Goal: Task Accomplishment & Management: Manage account settings

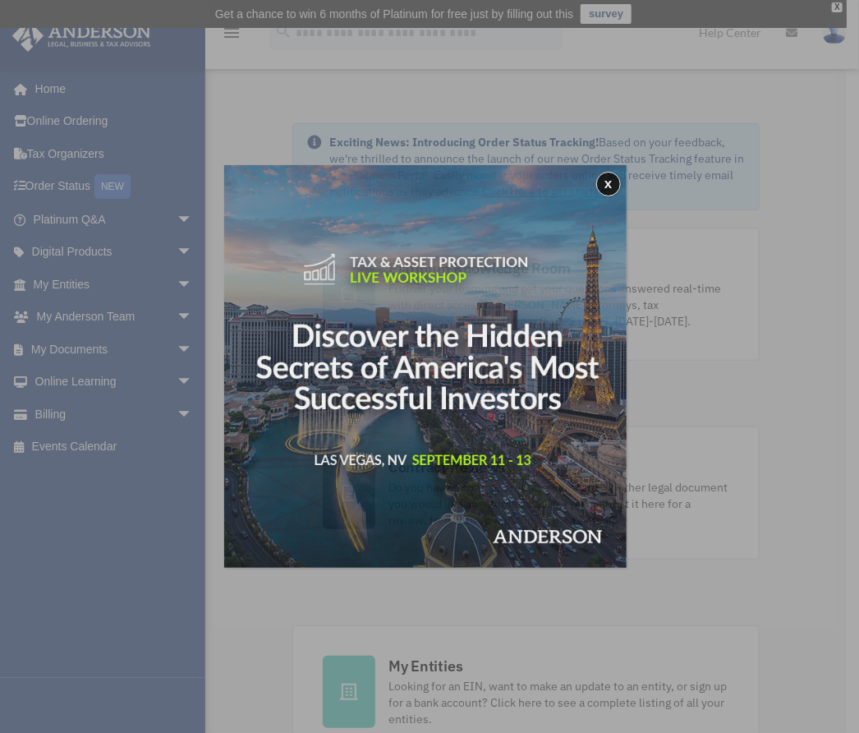
click at [69, 408] on div "x" at bounding box center [429, 366] width 859 height 733
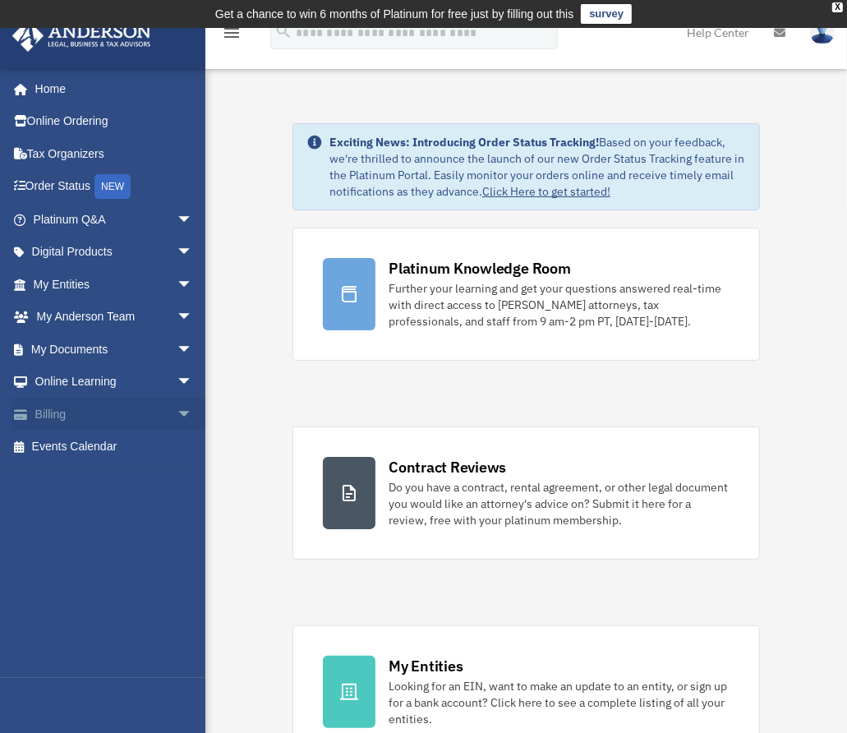
click at [177, 413] on span "arrow_drop_down" at bounding box center [193, 415] width 33 height 34
click at [117, 440] on link "$ Open Invoices" at bounding box center [120, 447] width 195 height 34
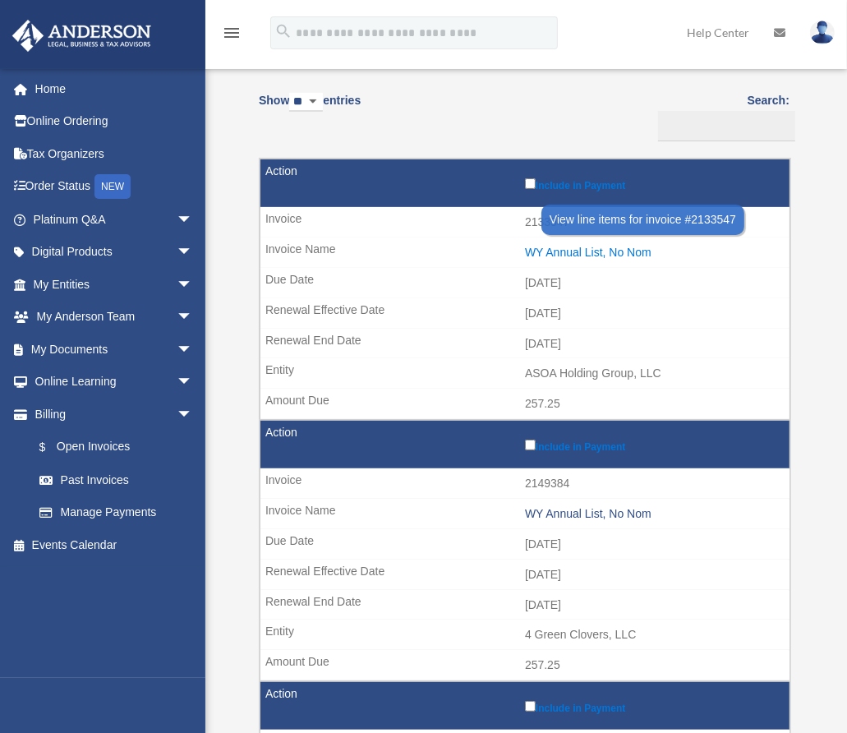
scroll to position [164, 0]
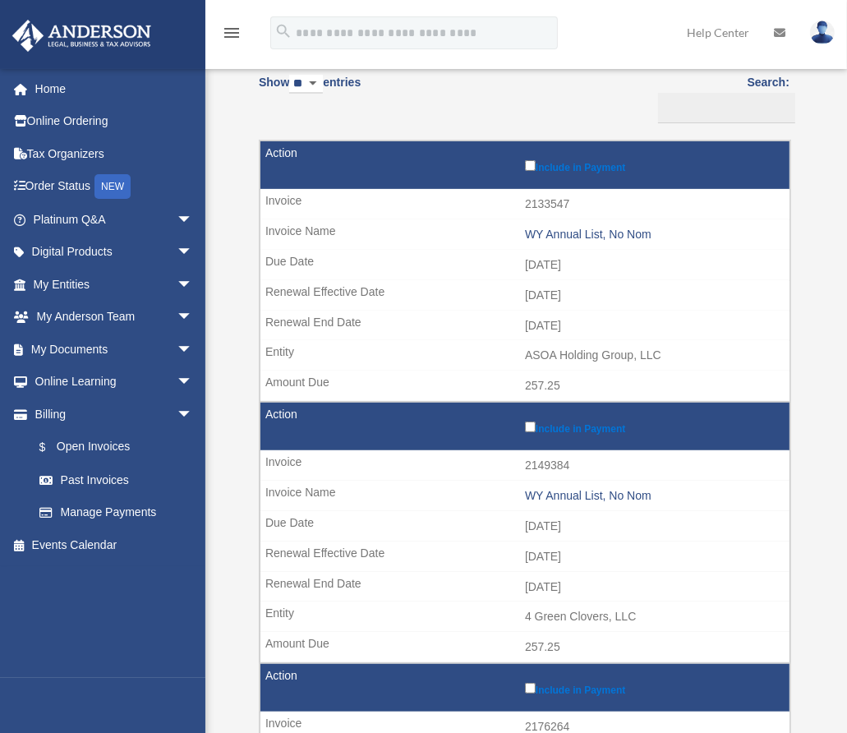
click at [536, 425] on label "Include in Payment" at bounding box center [653, 426] width 256 height 16
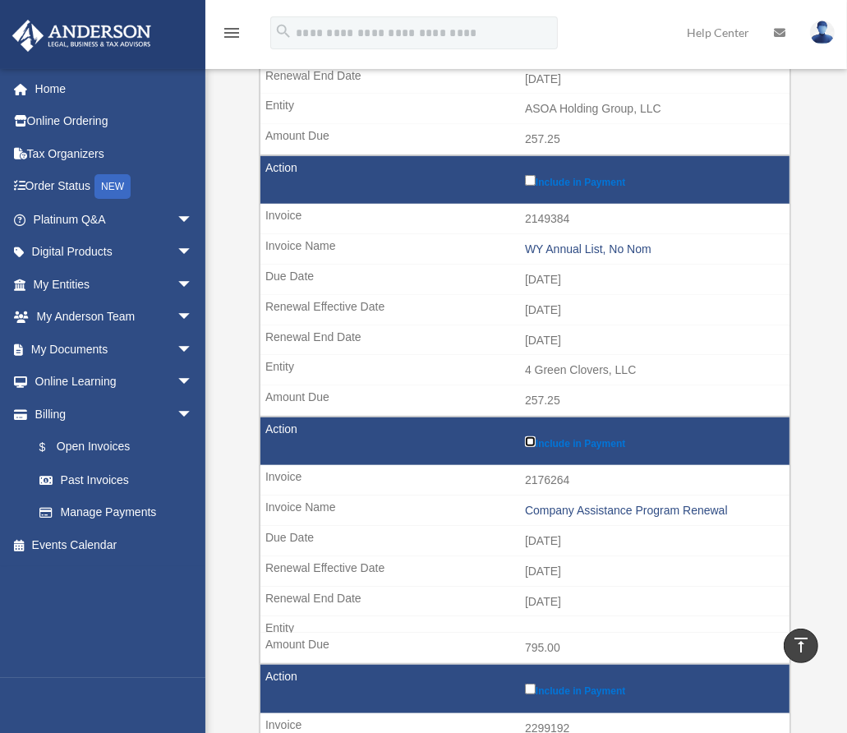
scroll to position [575, 0]
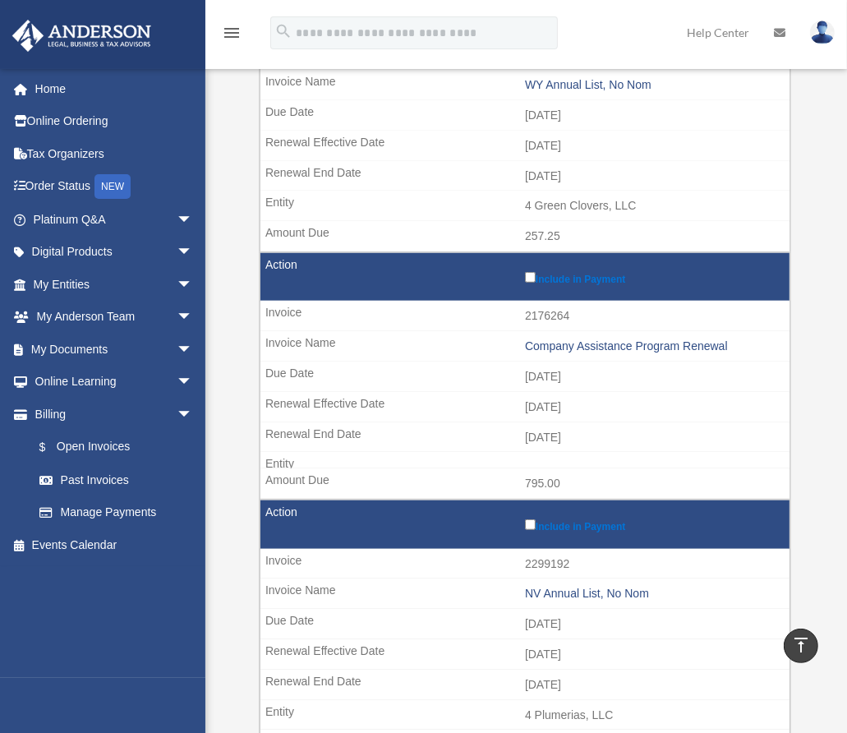
click at [525, 516] on label "Include in Payment" at bounding box center [653, 524] width 256 height 16
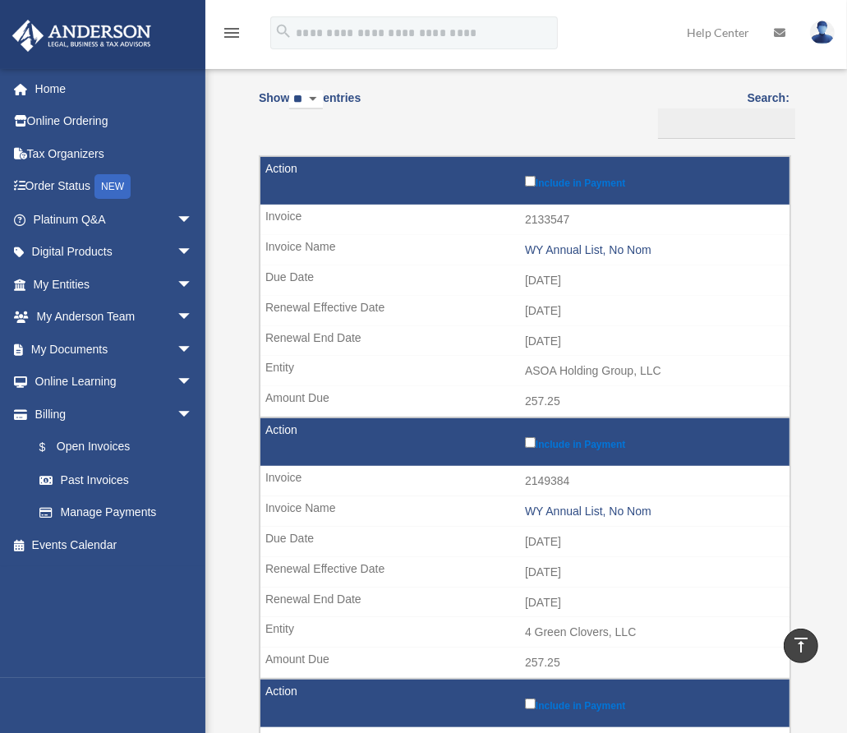
scroll to position [0, 0]
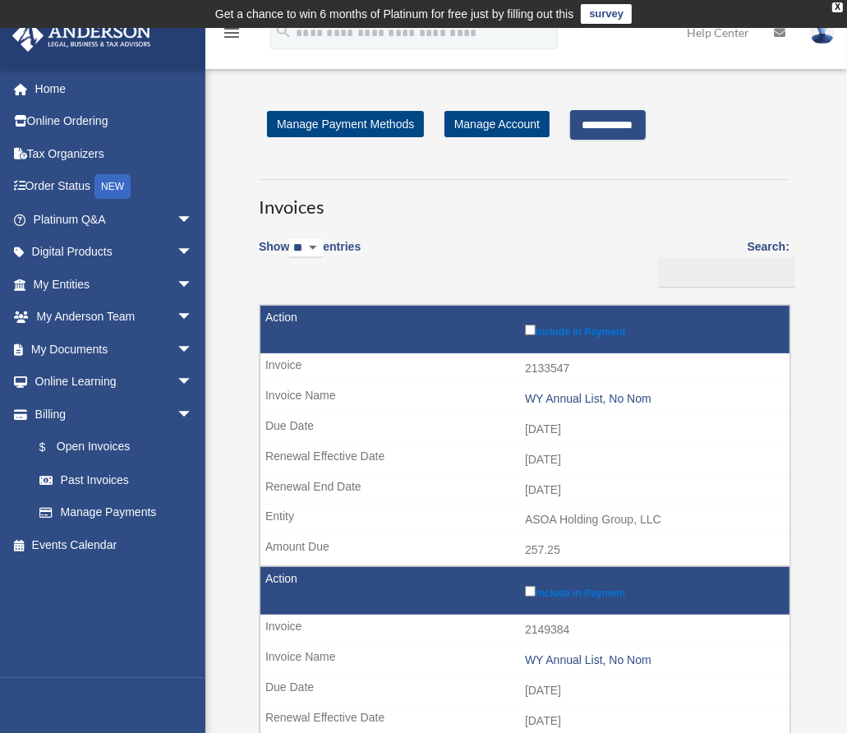
click at [625, 117] on input "**********" at bounding box center [608, 125] width 76 height 30
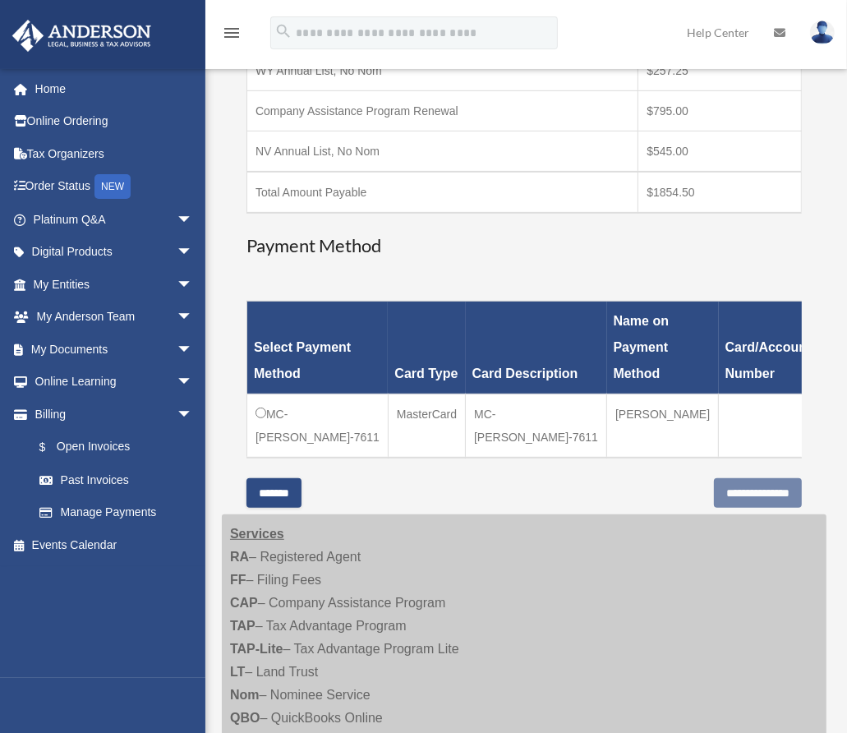
scroll to position [411, 0]
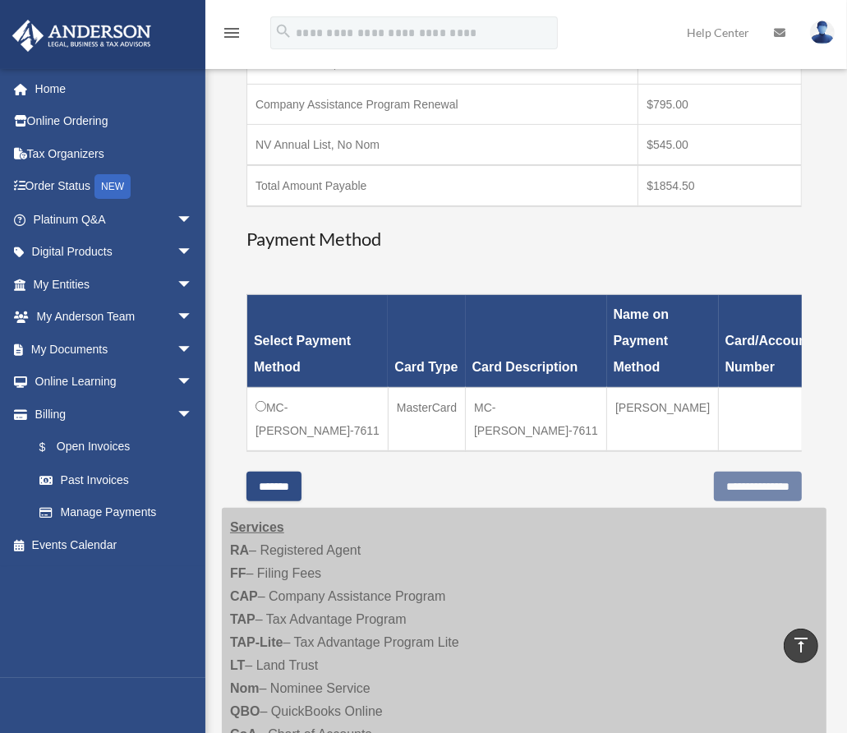
click at [269, 401] on td "MC-Kenneth-Lee-7611" at bounding box center [317, 420] width 141 height 64
click at [752, 492] on input "**********" at bounding box center [758, 486] width 88 height 30
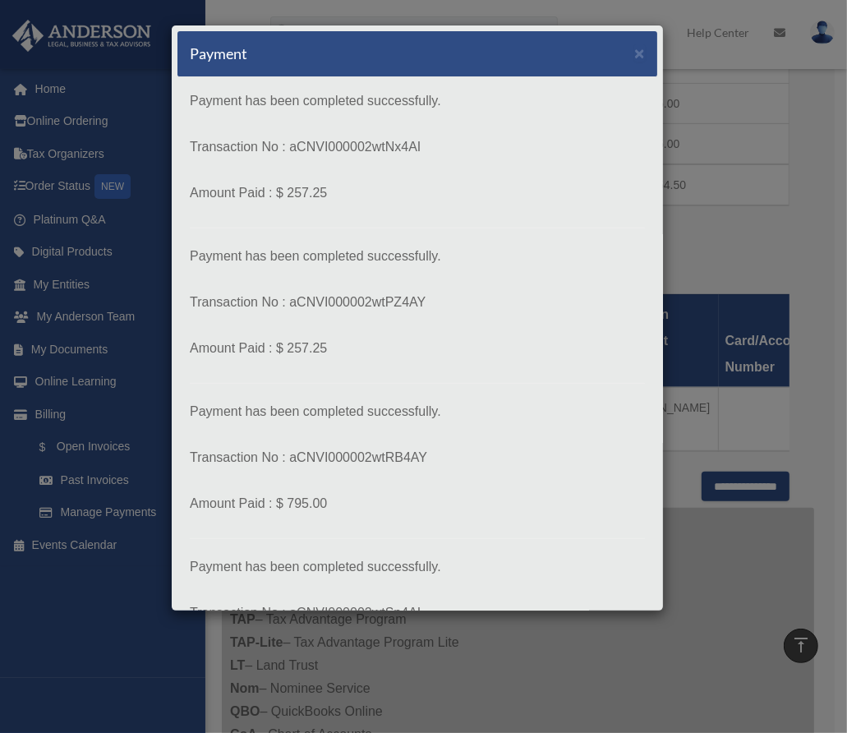
scroll to position [178, 0]
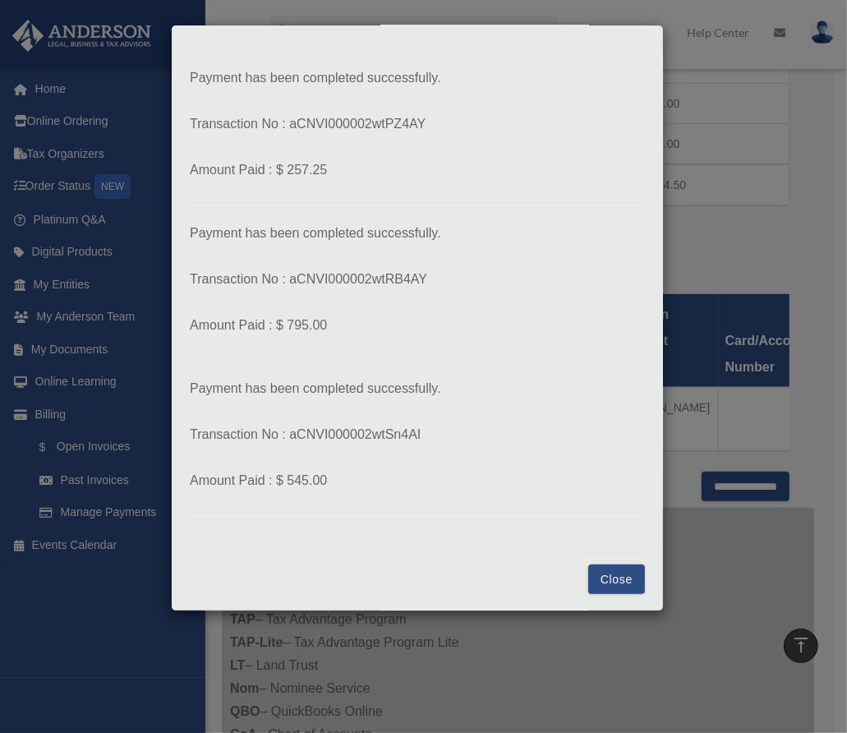
click at [604, 566] on button "Close" at bounding box center [616, 579] width 57 height 30
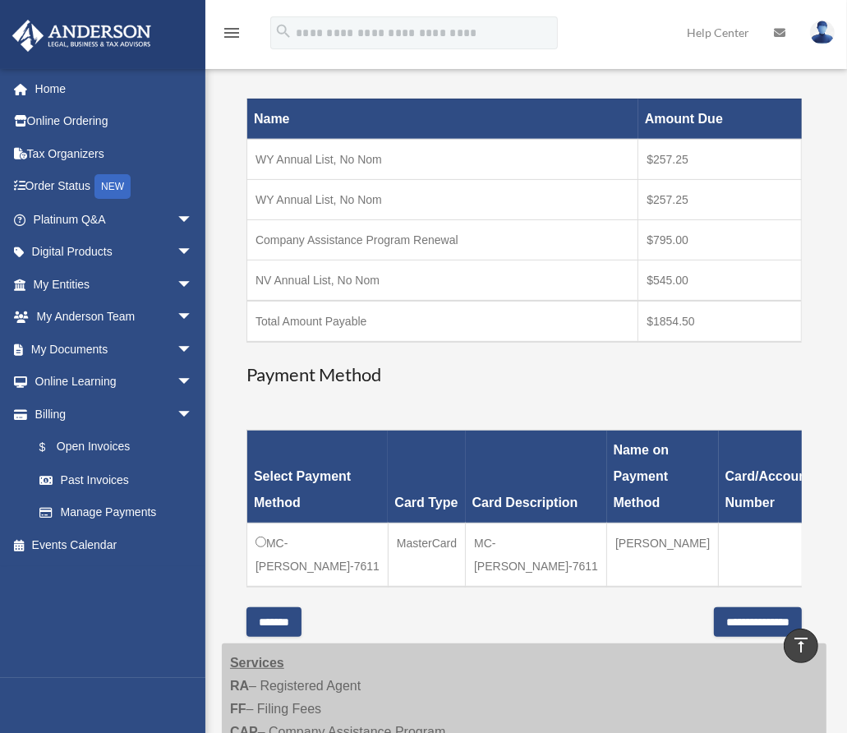
scroll to position [0, 0]
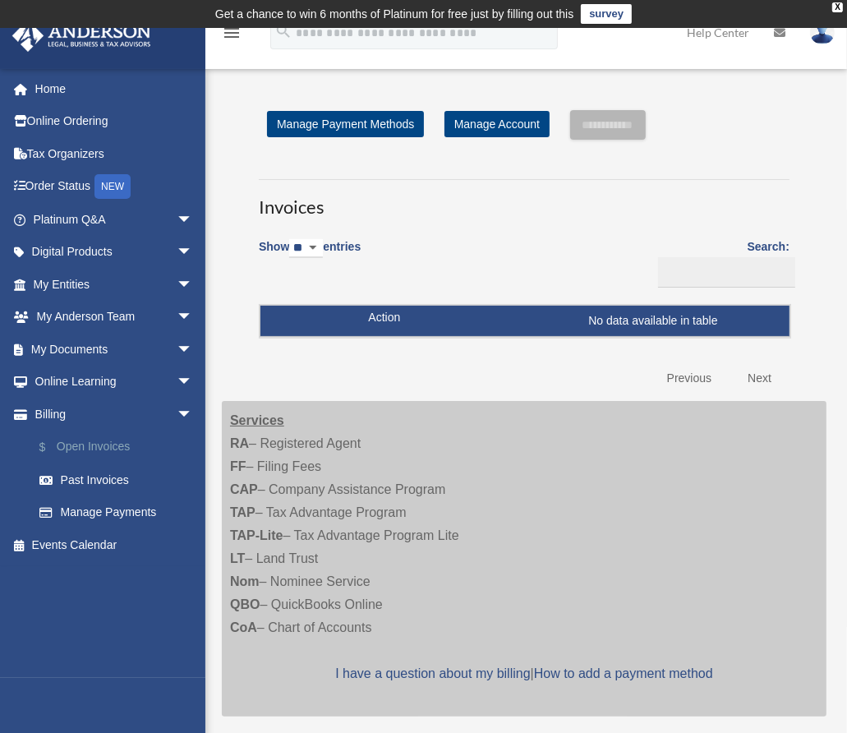
click at [107, 441] on link "$ Open Invoices" at bounding box center [120, 447] width 195 height 34
click at [107, 444] on link "$ Open Invoices" at bounding box center [120, 447] width 195 height 34
click at [477, 133] on link "Manage Account" at bounding box center [496, 124] width 105 height 26
click at [486, 117] on link "Manage Account" at bounding box center [496, 124] width 105 height 26
click at [816, 37] on img at bounding box center [822, 33] width 25 height 24
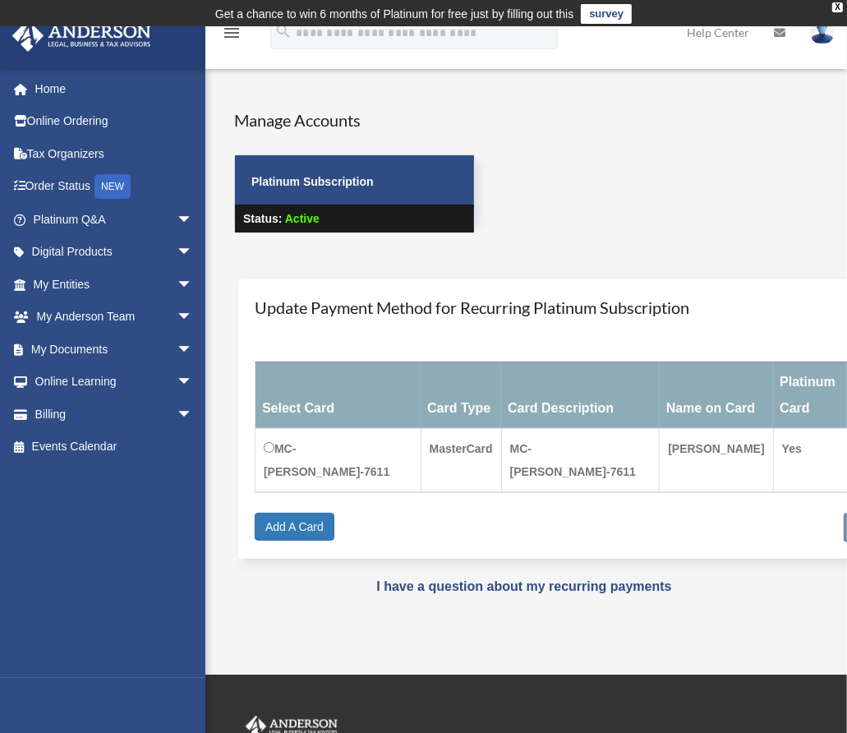
click at [813, 35] on img at bounding box center [822, 33] width 25 height 24
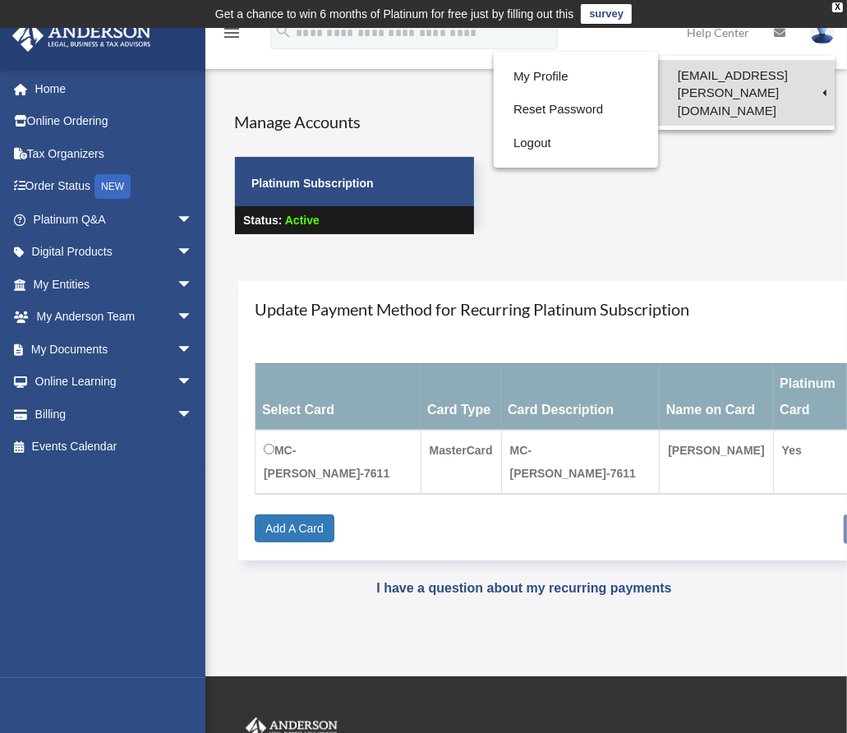
click at [752, 80] on link "[EMAIL_ADDRESS][PERSON_NAME][DOMAIN_NAME]" at bounding box center [746, 93] width 177 height 66
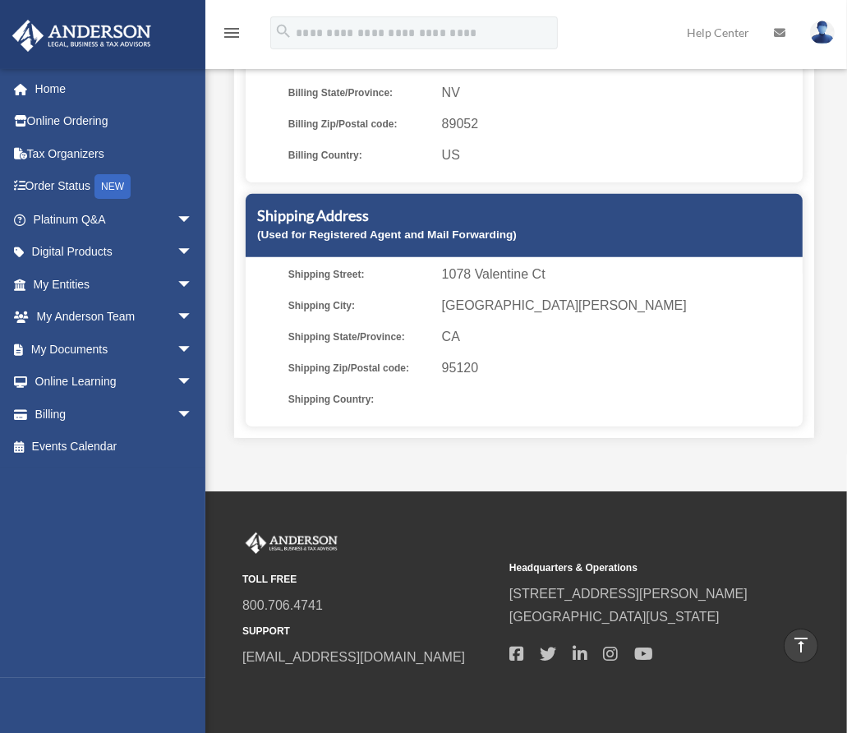
scroll to position [411, 0]
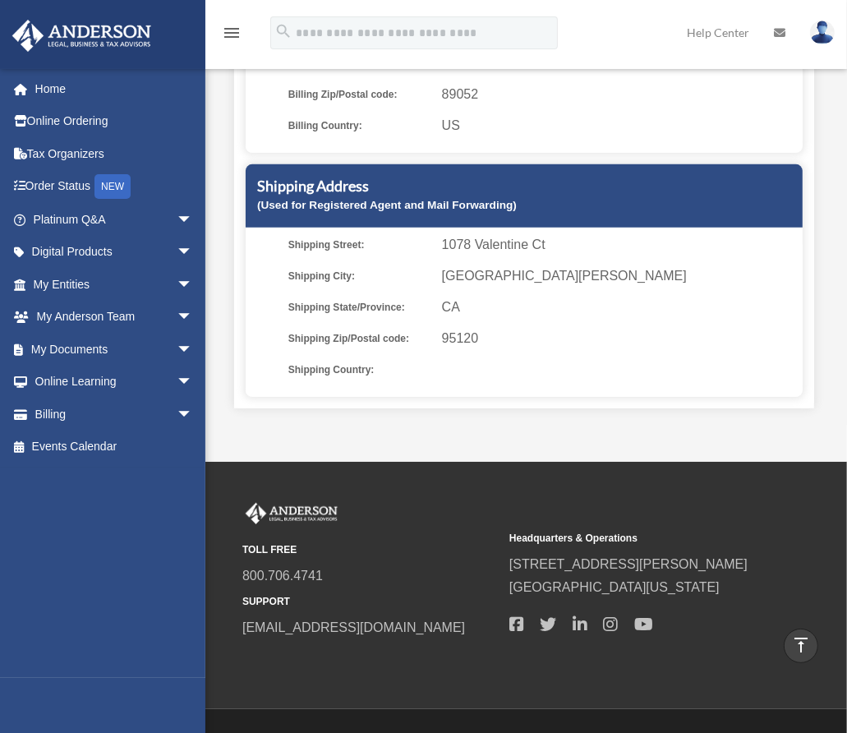
click at [397, 200] on small "(Used for Registered Agent and Mail Forwarding)" at bounding box center [387, 205] width 260 height 12
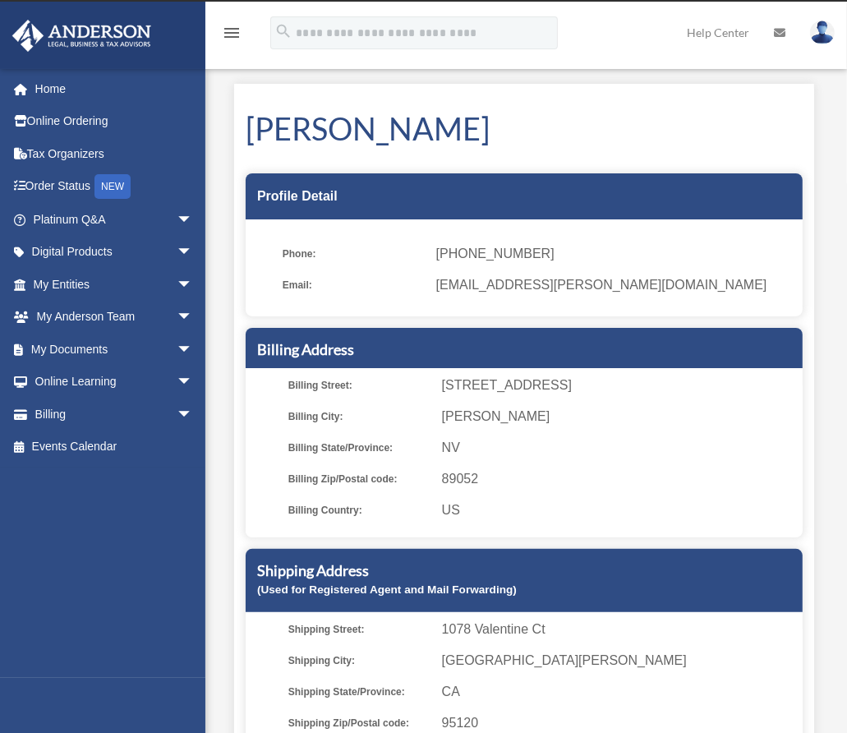
scroll to position [0, 0]
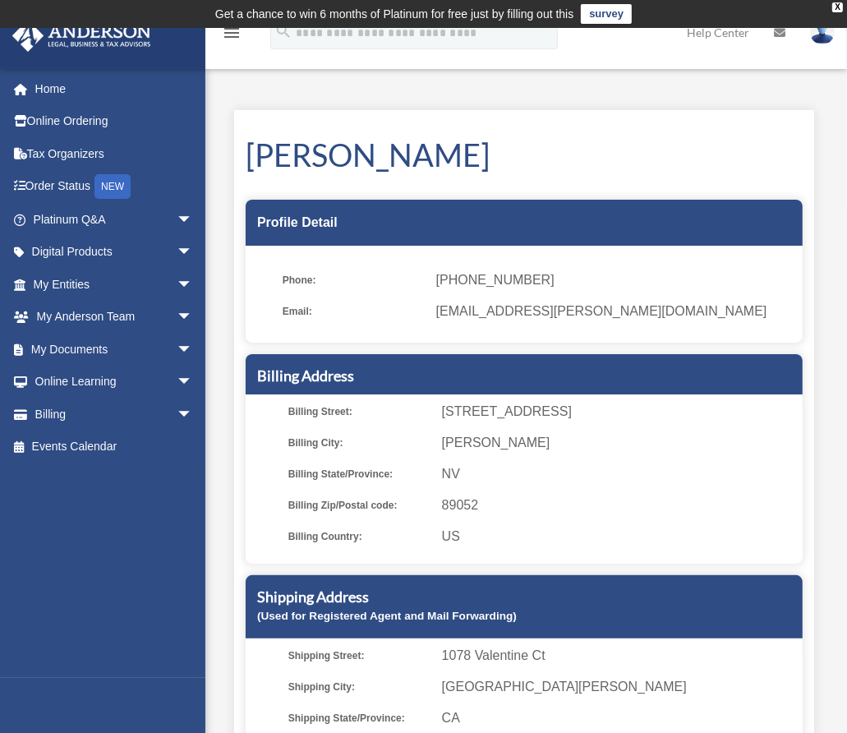
click at [229, 35] on icon "menu" at bounding box center [232, 33] width 20 height 20
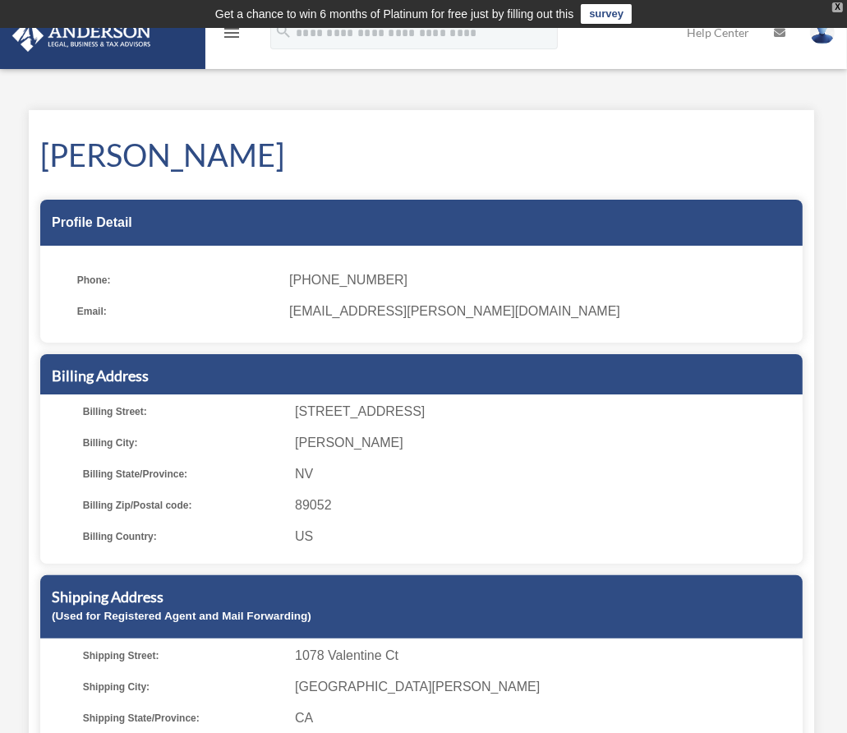
click at [839, 3] on div "X" at bounding box center [837, 7] width 11 height 10
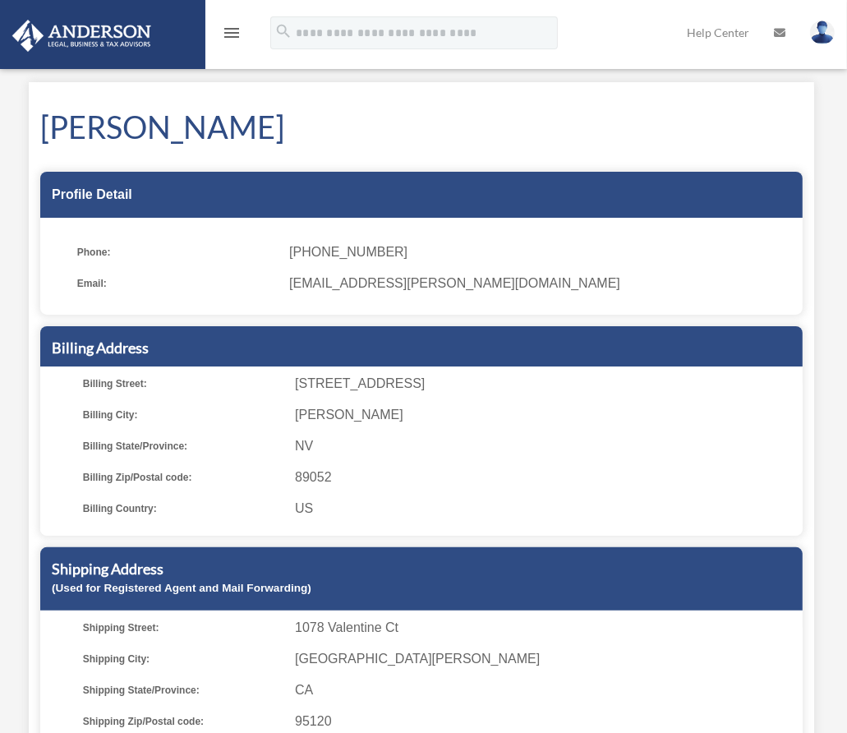
click at [237, 34] on icon "menu" at bounding box center [232, 33] width 20 height 20
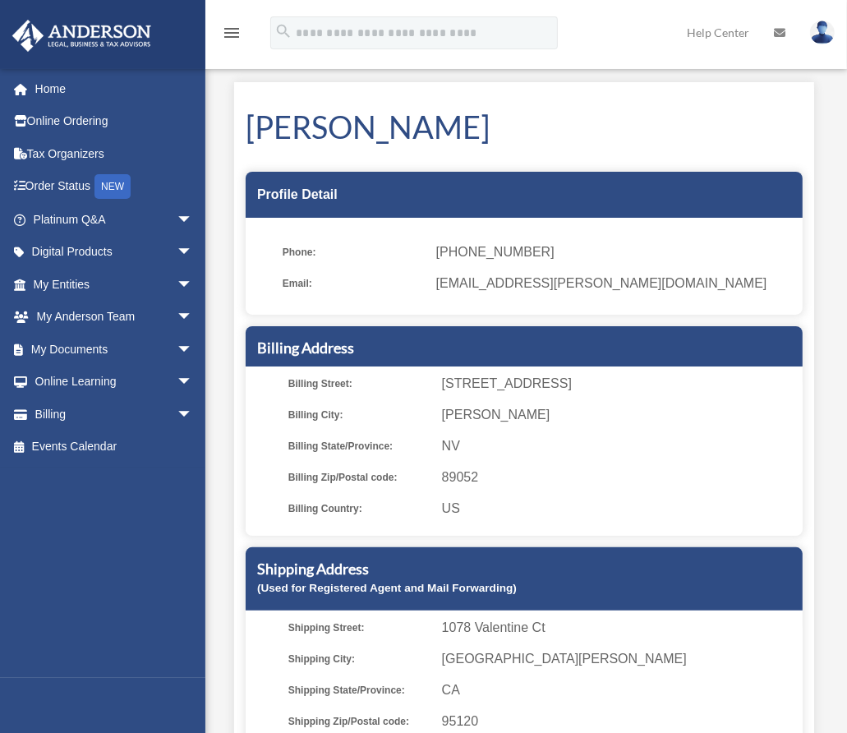
click at [825, 33] on img at bounding box center [822, 33] width 25 height 24
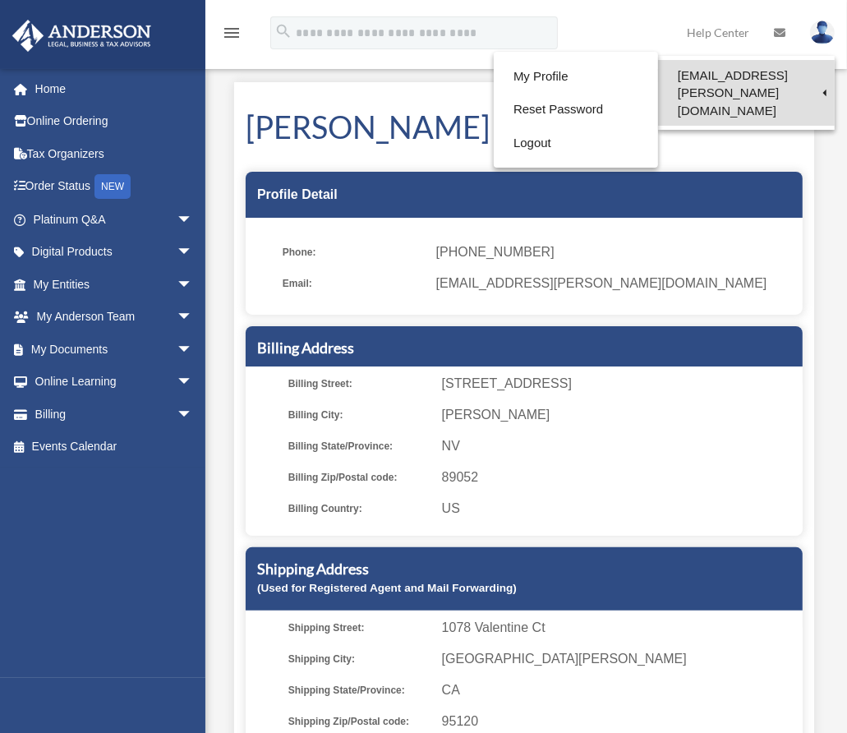
click at [772, 71] on link "[EMAIL_ADDRESS][PERSON_NAME][DOMAIN_NAME]" at bounding box center [746, 93] width 177 height 66
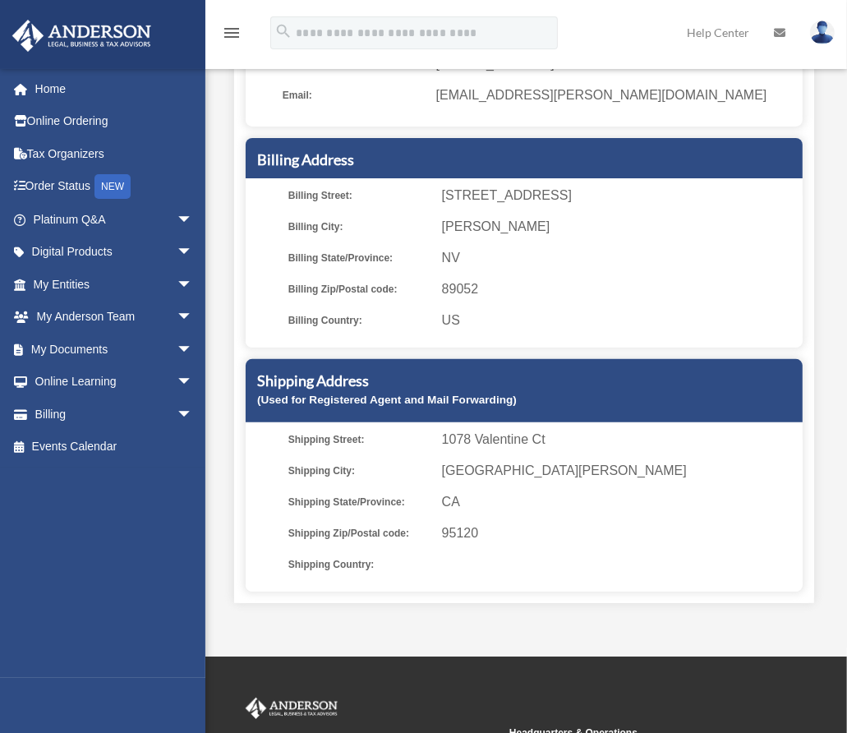
scroll to position [329, 0]
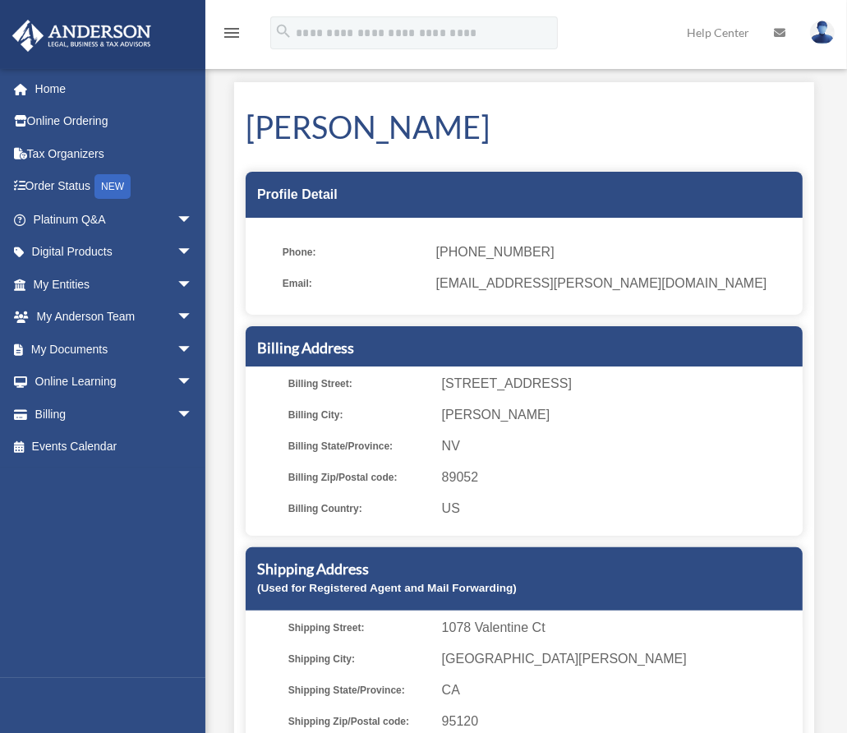
click at [779, 27] on icon at bounding box center [779, 32] width 11 height 11
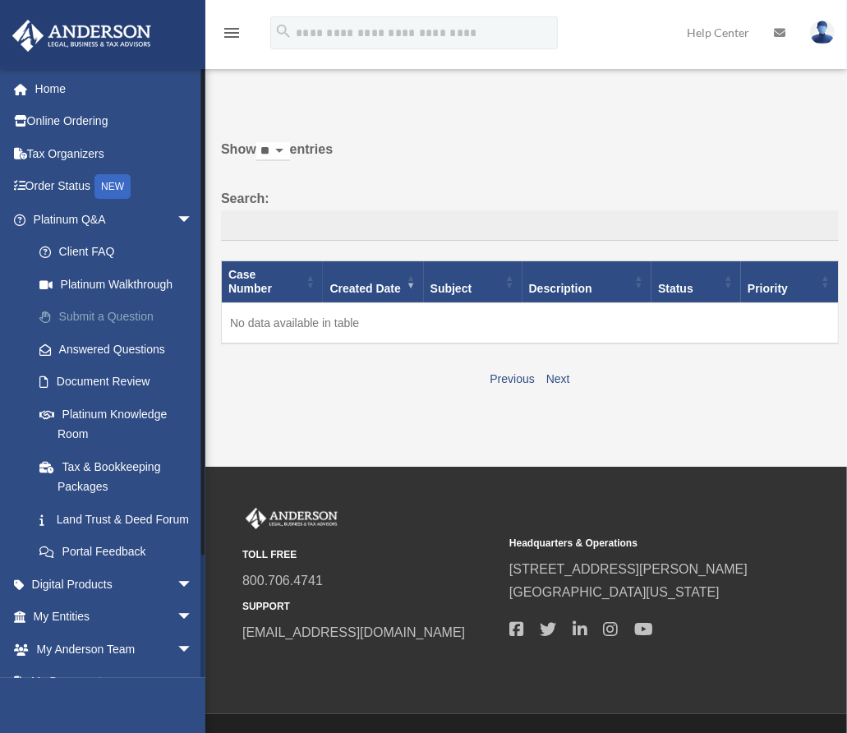
click at [131, 309] on link "Submit a Question" at bounding box center [120, 317] width 195 height 33
